Goal: Find specific page/section: Find specific page/section

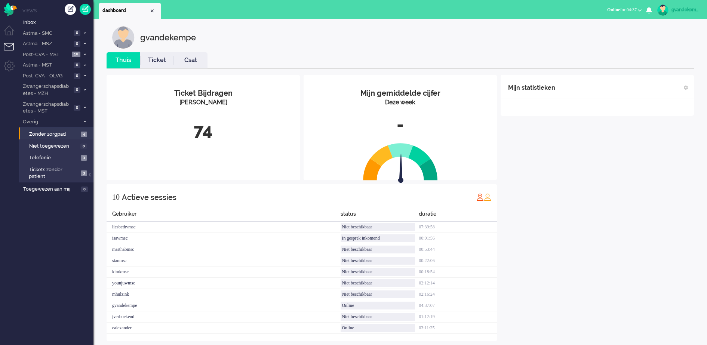
click at [570, 259] on div "Mijn statistieken + Statistieken toevoegen Bel tijd (gemiddelde dag) Wrapup tij…" at bounding box center [597, 208] width 193 height 267
click at [619, 188] on div "Mijn statistieken + Statistieken toevoegen Bel tijd (gemiddelde dag) Wrapup tij…" at bounding box center [597, 208] width 193 height 267
click at [543, 197] on div "Mijn statistieken + Statistieken toevoegen Bel tijd (gemiddelde dag) Wrapup tij…" at bounding box center [597, 208] width 193 height 267
click at [77, 133] on span "Zonder zorgpad" at bounding box center [54, 134] width 50 height 7
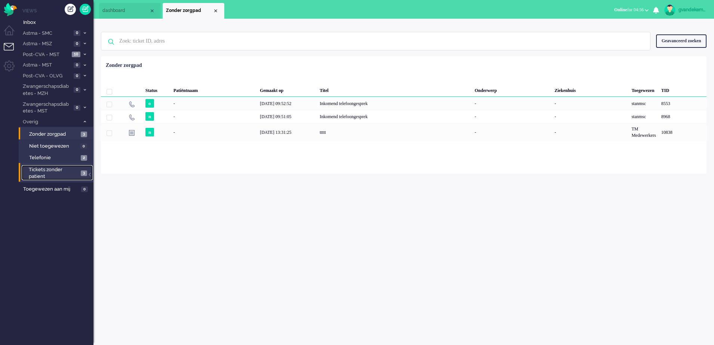
click at [79, 173] on span "Tickets zonder patient" at bounding box center [54, 173] width 50 height 14
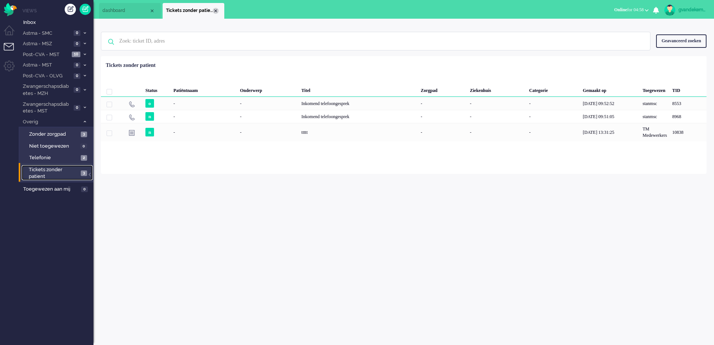
click at [214, 11] on div "Close tab" at bounding box center [216, 11] width 6 height 6
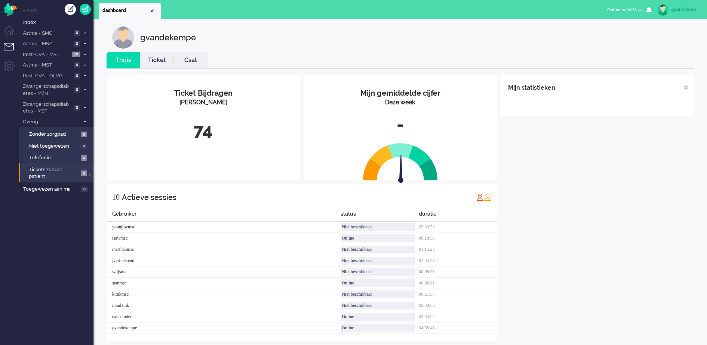
click at [608, 203] on div "Mijn statistieken + Statistieken toevoegen Bel tijd (gemiddelde dag) Wrapup tij…" at bounding box center [597, 208] width 193 height 267
